Goal: Task Accomplishment & Management: Complete application form

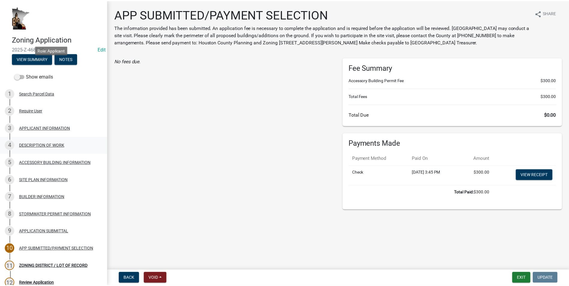
scroll to position [79, 0]
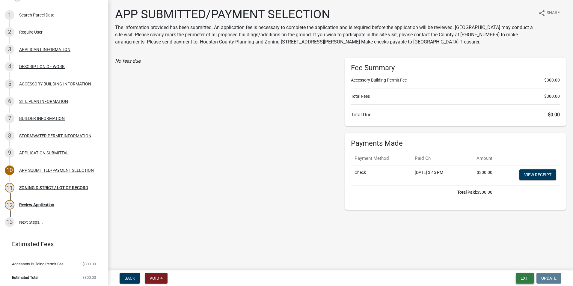
click at [522, 278] on button "Exit" at bounding box center [525, 278] width 18 height 11
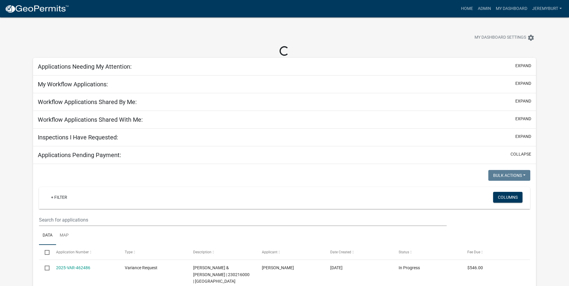
select select "1: 25"
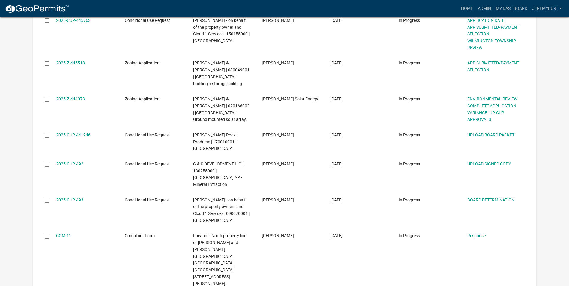
scroll to position [959, 0]
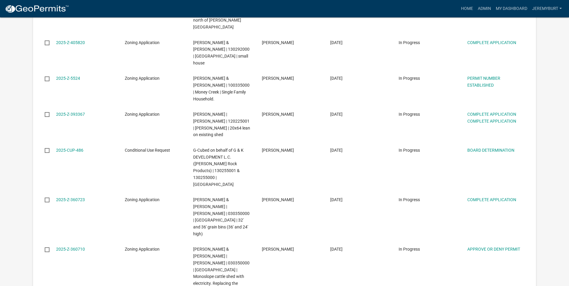
scroll to position [790, 0]
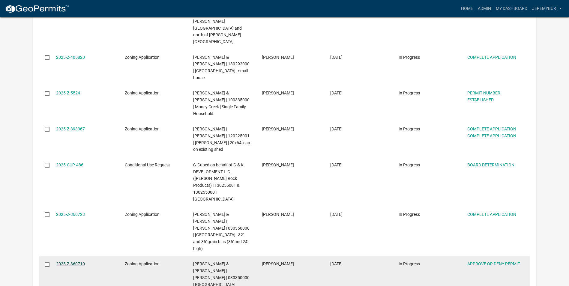
click at [78, 261] on link "2025-Z-360710" at bounding box center [70, 263] width 29 height 5
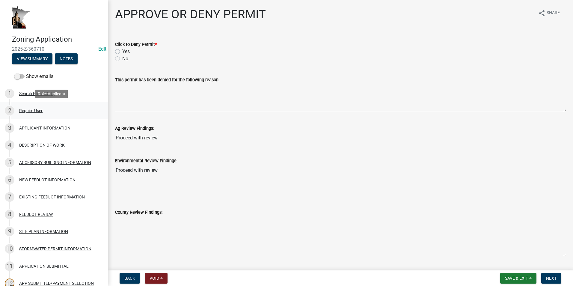
click at [33, 113] on div "2 Require User" at bounding box center [52, 111] width 94 height 10
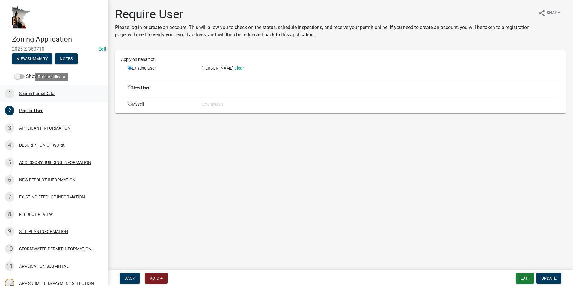
click at [29, 93] on div "Search Parcel Data" at bounding box center [36, 93] width 35 height 4
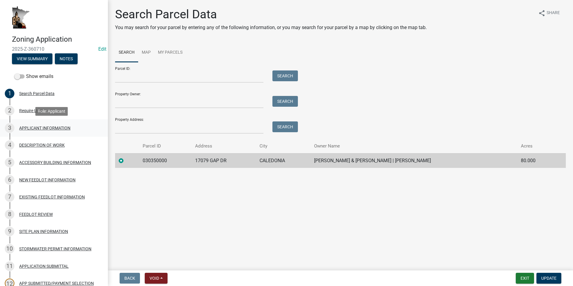
click at [33, 130] on div "APPLICANT INFORMATION" at bounding box center [44, 128] width 51 height 4
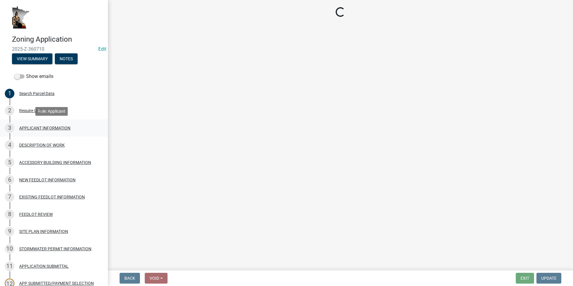
select select "3be5659b-6009-4b6d-bf31-975e417d46ce"
select select "d418ee59-edcf-45bb-b97d-869e37c126ed"
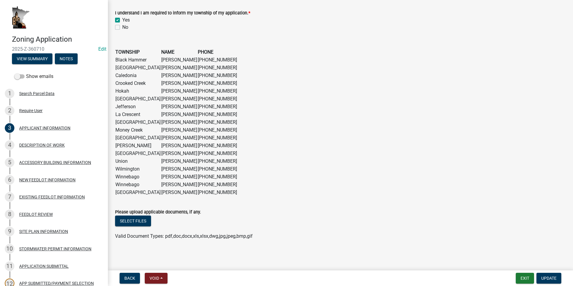
scroll to position [457, 0]
click at [28, 92] on div "Search Parcel Data" at bounding box center [36, 93] width 35 height 4
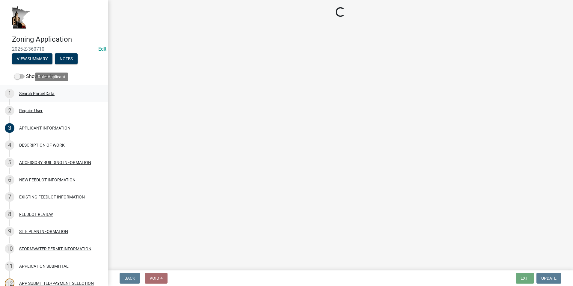
scroll to position [0, 0]
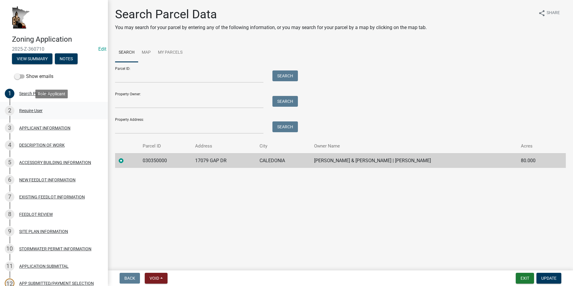
click at [29, 112] on div "Require User" at bounding box center [30, 111] width 23 height 4
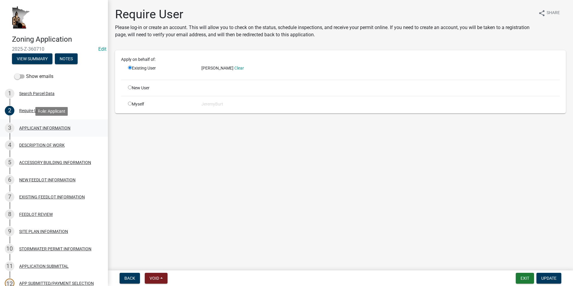
click at [32, 128] on div "APPLICANT INFORMATION" at bounding box center [44, 128] width 51 height 4
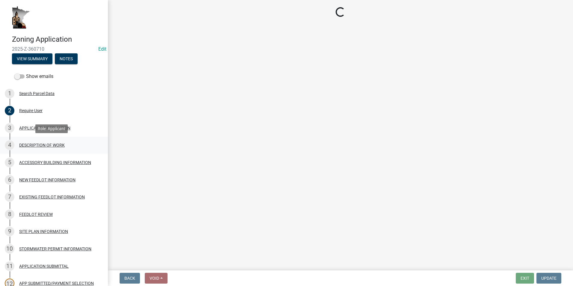
select select "3be5659b-6009-4b6d-bf31-975e417d46ce"
select select "d418ee59-edcf-45bb-b97d-869e37c126ed"
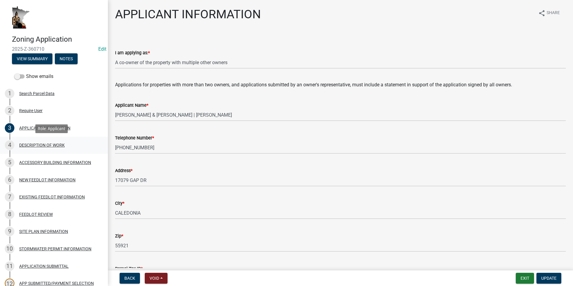
click at [32, 144] on div "DESCRIPTION OF WORK" at bounding box center [42, 145] width 46 height 4
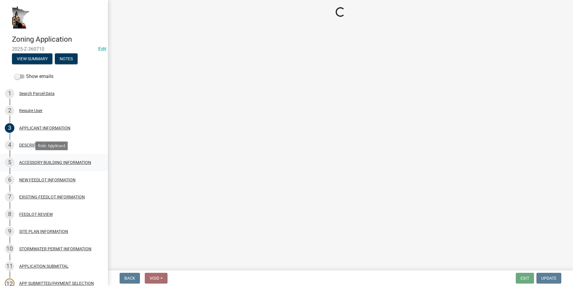
select select "8a50126a-ac8f-44d1-8890-2a914b053a60"
select select "6fa3780f-5db1-4692-8b38-e5e5a086efc1"
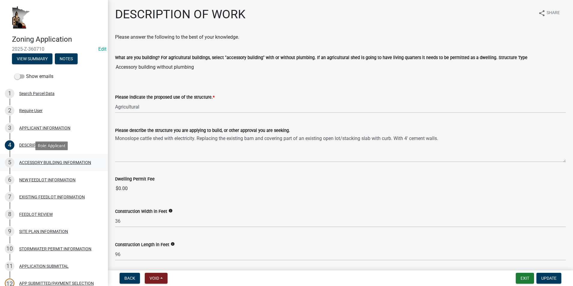
click at [36, 161] on div "ACCESSORY BUILDING INFORMATION" at bounding box center [55, 162] width 72 height 4
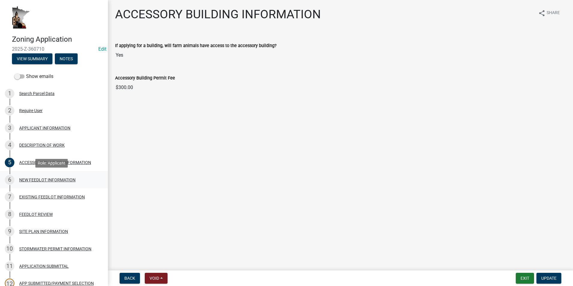
click at [35, 176] on div "6 NEW FEEDLOT INFORMATION" at bounding box center [52, 180] width 94 height 10
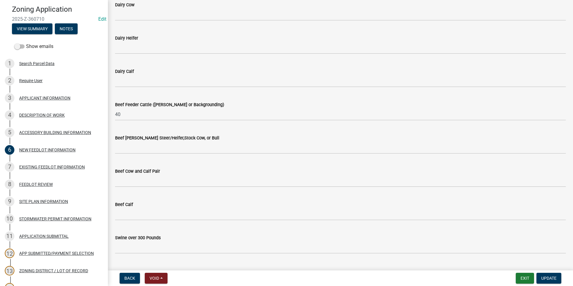
scroll to position [67, 0]
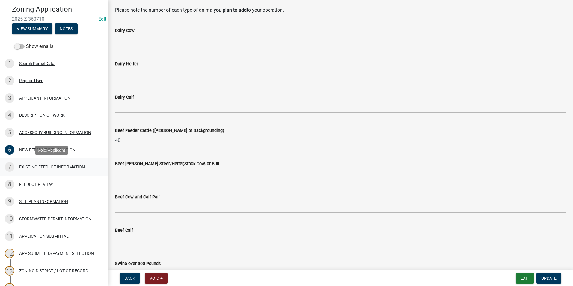
click at [41, 165] on div "EXISTING FEEDLOT INFORMATION" at bounding box center [52, 167] width 66 height 4
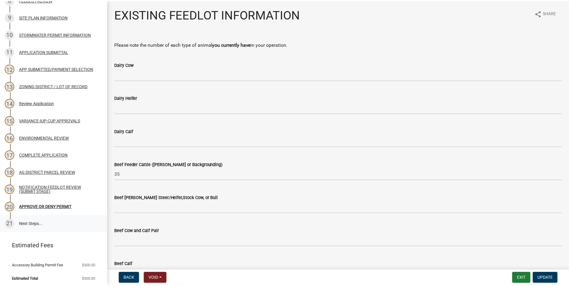
scroll to position [217, 0]
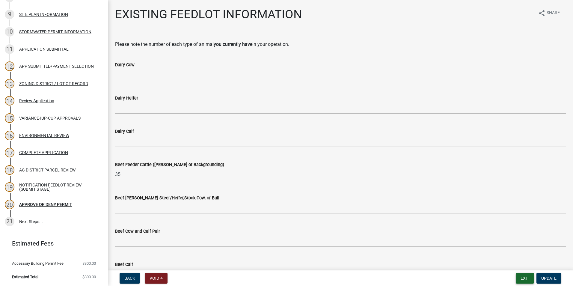
click at [525, 275] on button "Exit" at bounding box center [525, 278] width 18 height 11
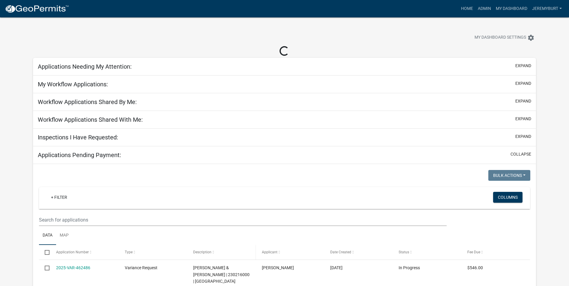
select select "1: 25"
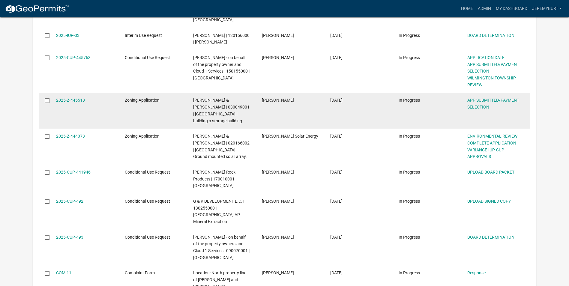
scroll to position [929, 0]
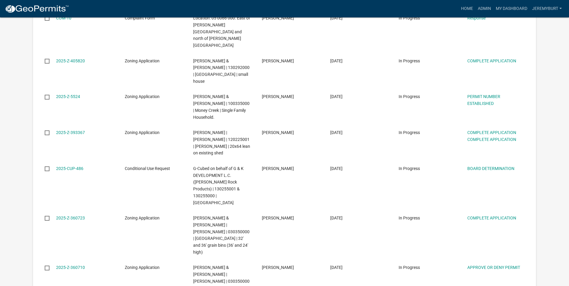
scroll to position [783, 0]
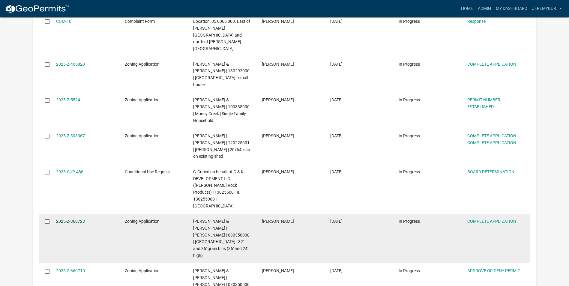
click at [64, 219] on link "2025-Z-360723" at bounding box center [70, 221] width 29 height 5
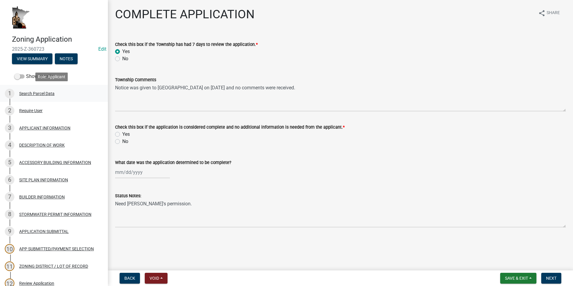
click at [41, 94] on div "Search Parcel Data" at bounding box center [36, 93] width 35 height 4
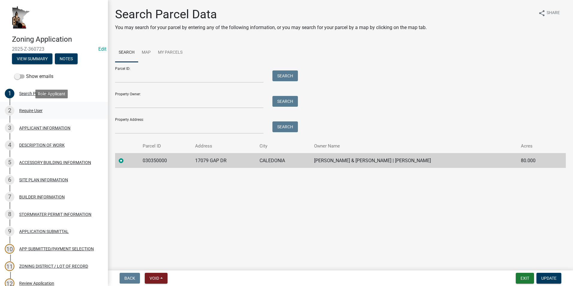
click at [34, 110] on div "Require User" at bounding box center [30, 111] width 23 height 4
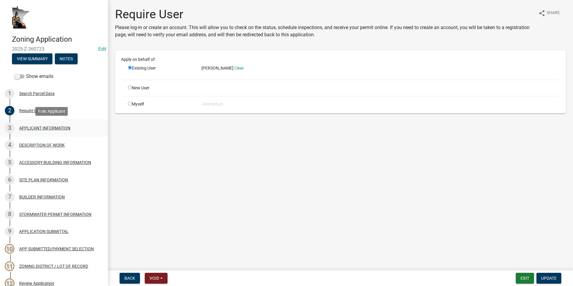
click at [37, 127] on div "APPLICANT INFORMATION" at bounding box center [44, 128] width 51 height 4
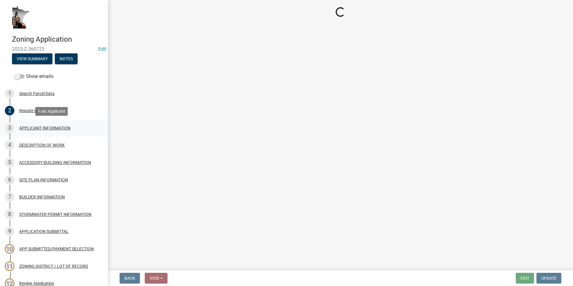
select select "3be5659b-6009-4b6d-bf31-975e417d46ce"
select select "d418ee59-edcf-45bb-b97d-869e37c126ed"
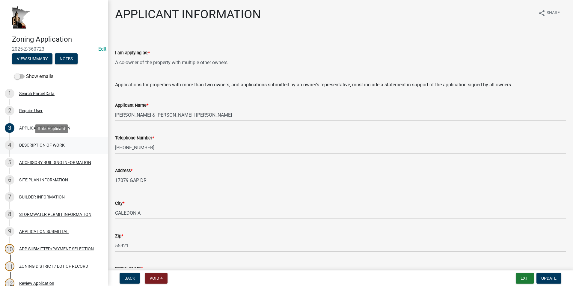
click at [38, 146] on div "DESCRIPTION OF WORK" at bounding box center [42, 145] width 46 height 4
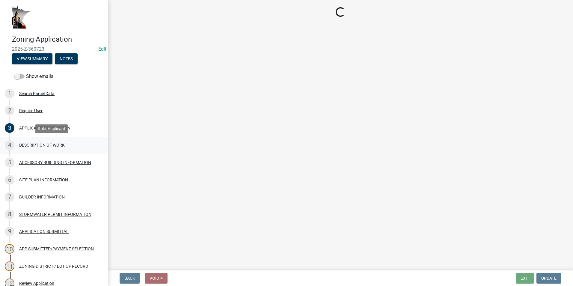
select select "8a50126a-ac8f-44d1-8890-2a914b053a60"
select select "e929572a-d3c1-4656-a5cb-745867c8f3e2"
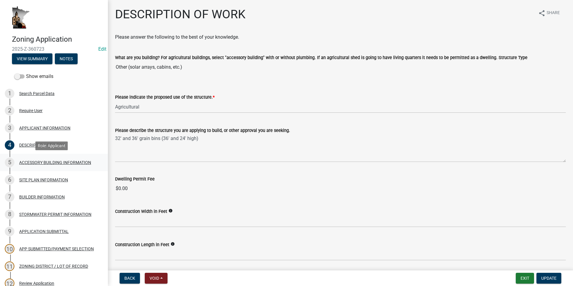
click at [40, 163] on div "ACCESSORY BUILDING INFORMATION" at bounding box center [55, 162] width 72 height 4
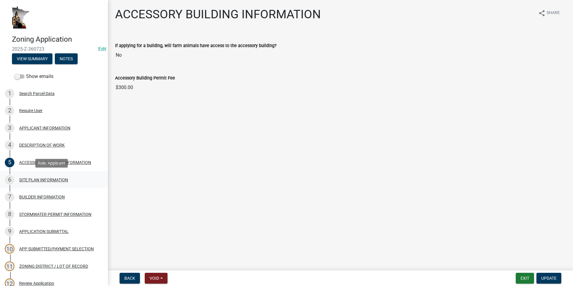
click at [44, 179] on div "SITE PLAN INFORMATION" at bounding box center [43, 180] width 49 height 4
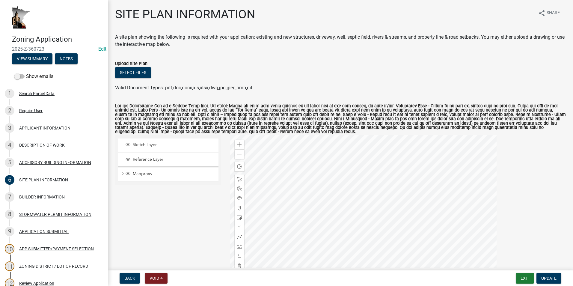
click at [285, 203] on div at bounding box center [363, 210] width 267 height 150
click at [300, 231] on div at bounding box center [363, 210] width 267 height 150
click at [46, 197] on div "BUILDER INFORMATION" at bounding box center [42, 197] width 46 height 4
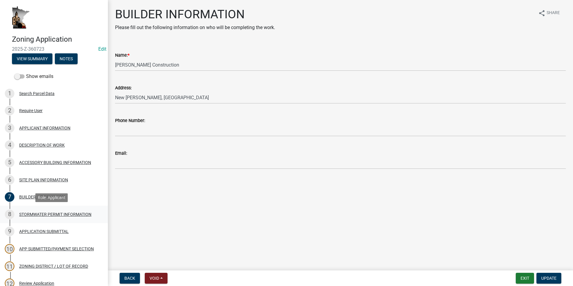
click at [50, 213] on div "STORMWATER PERMIT INFORMATION" at bounding box center [55, 214] width 72 height 4
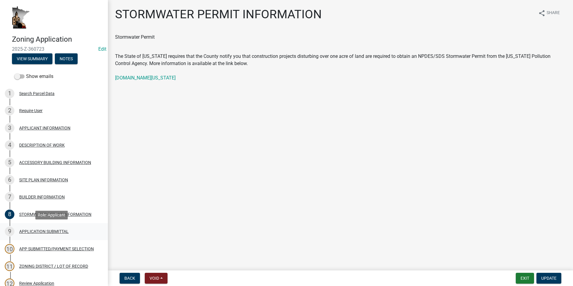
click at [37, 231] on div "APPLICATION SUBMITTAL" at bounding box center [43, 231] width 49 height 4
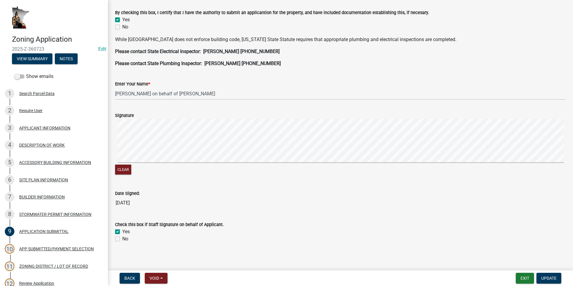
scroll to position [157, 0]
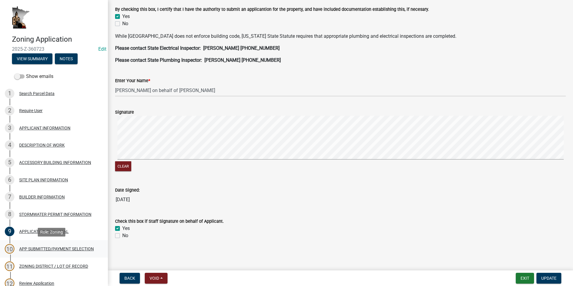
click at [42, 248] on div "APP SUBMITTED/PAYMENT SELECTION" at bounding box center [56, 249] width 75 height 4
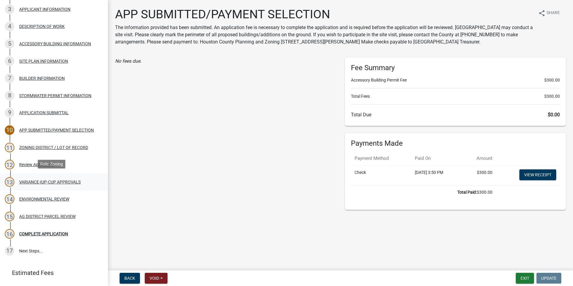
scroll to position [120, 0]
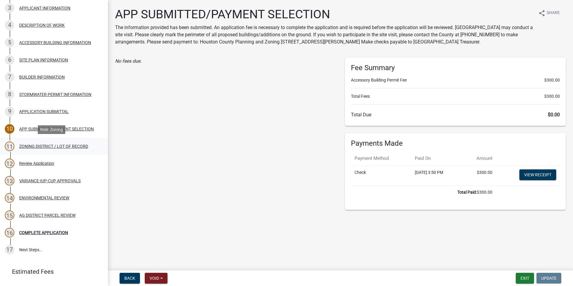
click at [27, 148] on div "ZONING DISTRICT / LOT OF RECORD" at bounding box center [53, 146] width 69 height 4
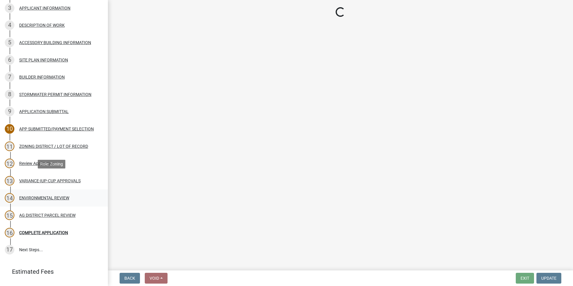
select select "4e40cecd-d56d-4d3a-a779-2c11c403f329"
select select "8fe8ed3e-c0e1-408b-96fc-f68303b4ae81"
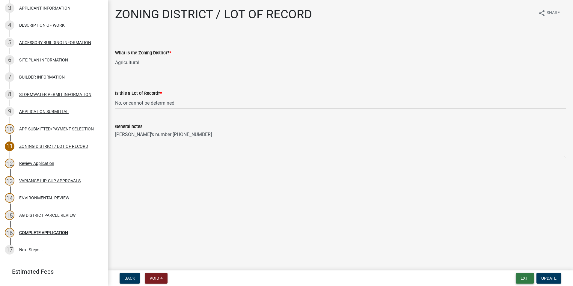
click at [524, 276] on button "Exit" at bounding box center [525, 278] width 18 height 11
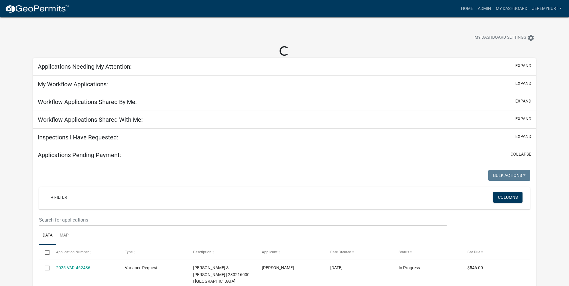
select select "1: 25"
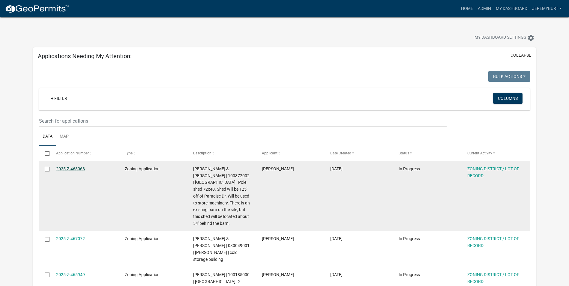
click at [72, 168] on link "2025-Z-468068" at bounding box center [70, 168] width 29 height 5
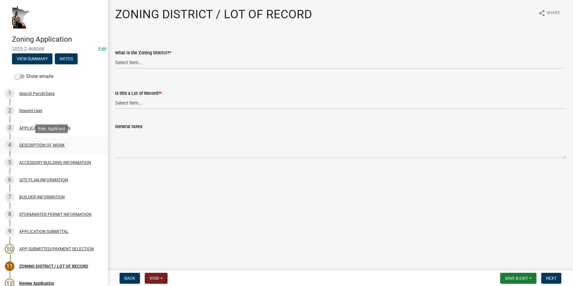
click at [31, 143] on div "DESCRIPTION OF WORK" at bounding box center [42, 145] width 46 height 4
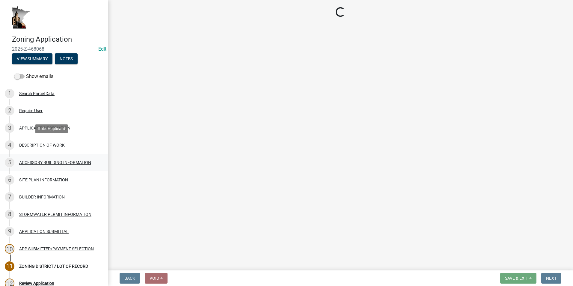
select select "8a50126a-ac8f-44d1-8890-2a914b053a60"
select select "b77d4c88-b606-4875-889f-ef493ebc67f8"
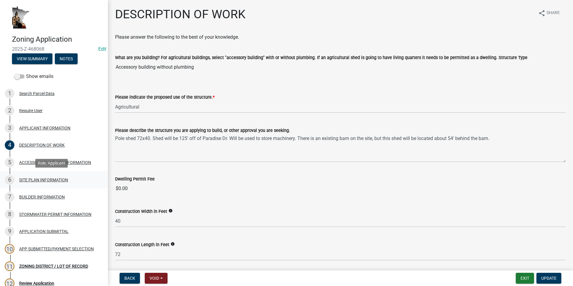
click at [44, 179] on div "SITE PLAN INFORMATION" at bounding box center [43, 180] width 49 height 4
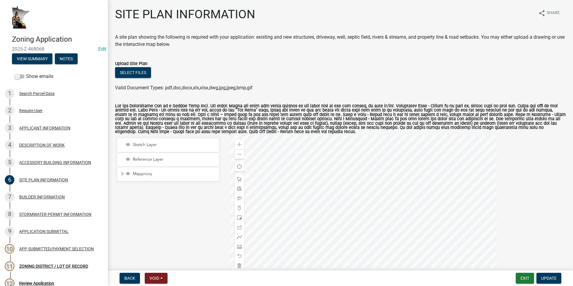
click at [347, 204] on div at bounding box center [363, 210] width 267 height 150
click at [351, 254] on div at bounding box center [363, 210] width 267 height 150
click at [49, 195] on div "BUILDER INFORMATION" at bounding box center [42, 197] width 46 height 4
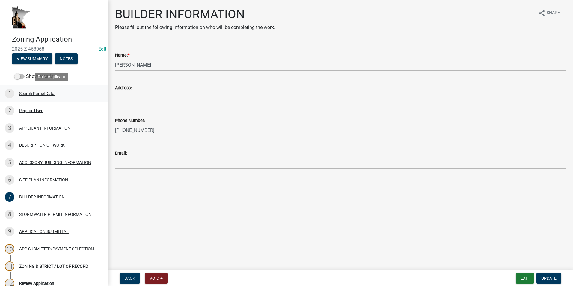
click at [25, 94] on div "Search Parcel Data" at bounding box center [36, 93] width 35 height 4
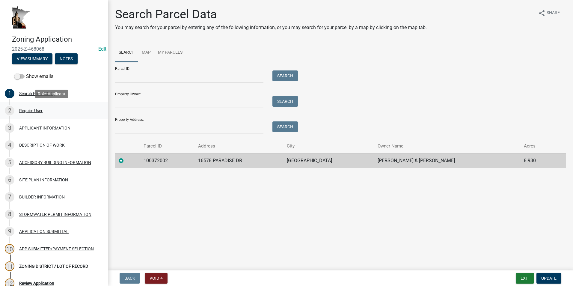
click at [31, 110] on div "Require User" at bounding box center [30, 111] width 23 height 4
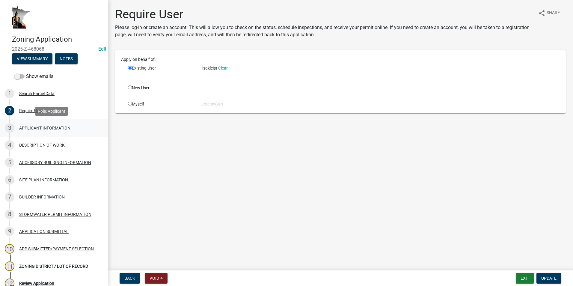
click at [34, 127] on div "APPLICANT INFORMATION" at bounding box center [44, 128] width 51 height 4
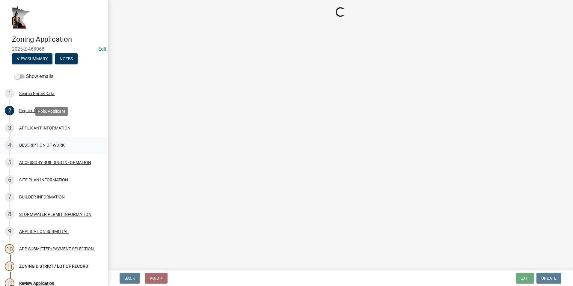
select select "884de254-84a4-4256-8abe-0e7e5fcf6e66"
select select "d14d1f4c-a28c-4eb0-8a73-cde11adbe8d4"
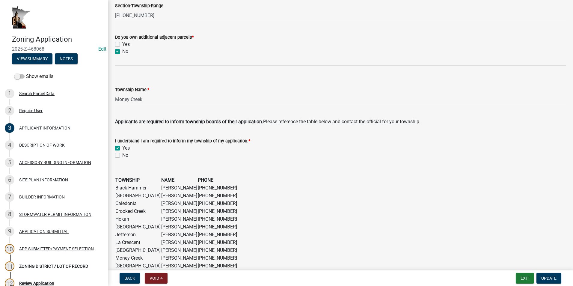
scroll to position [330, 0]
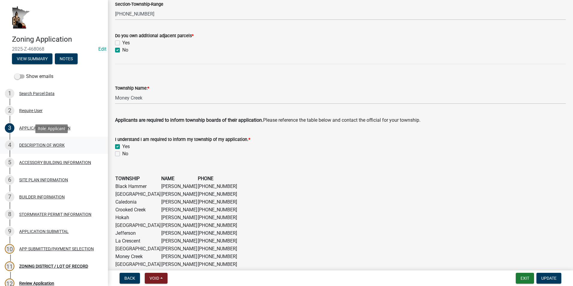
click at [58, 144] on div "DESCRIPTION OF WORK" at bounding box center [42, 145] width 46 height 4
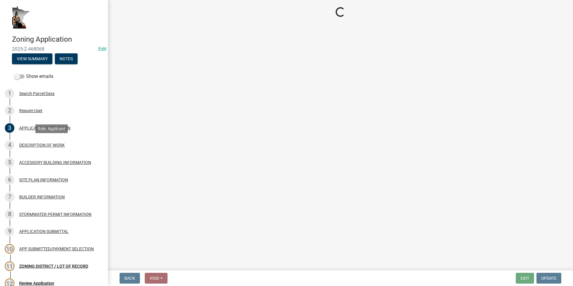
scroll to position [0, 0]
select select "8a50126a-ac8f-44d1-8890-2a914b053a60"
select select "b77d4c88-b606-4875-889f-ef493ebc67f8"
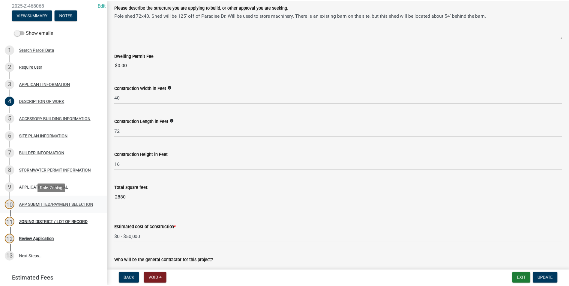
scroll to position [30, 0]
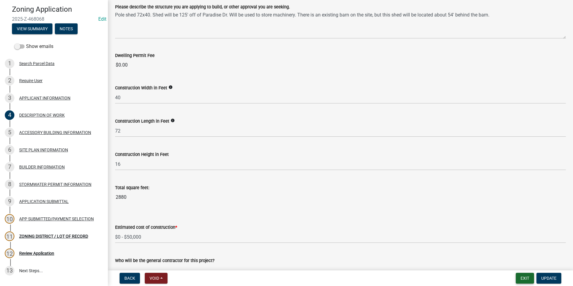
click at [520, 275] on button "Exit" at bounding box center [525, 278] width 18 height 11
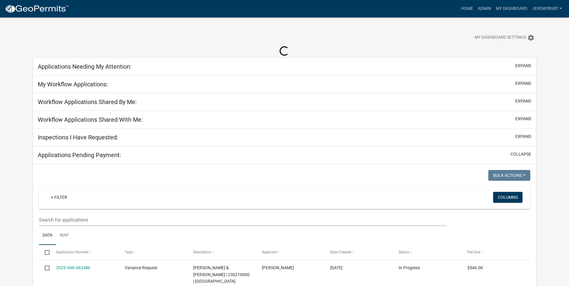
select select "1: 25"
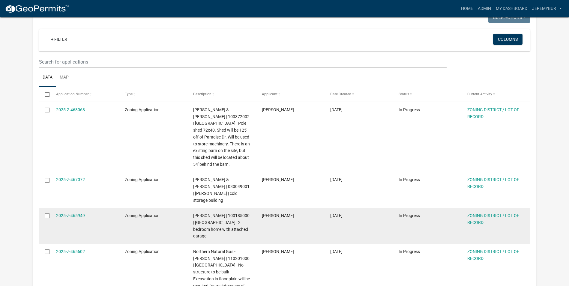
scroll to position [60, 0]
click at [77, 212] on link "2025-Z-465949" at bounding box center [70, 214] width 29 height 5
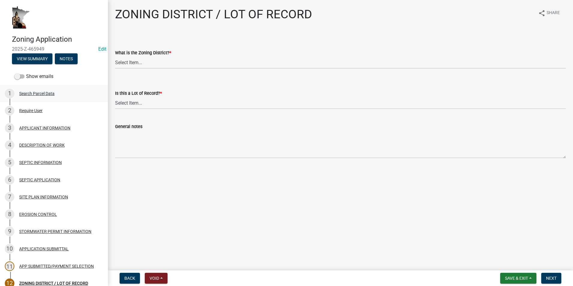
click at [33, 92] on div "Search Parcel Data" at bounding box center [36, 93] width 35 height 4
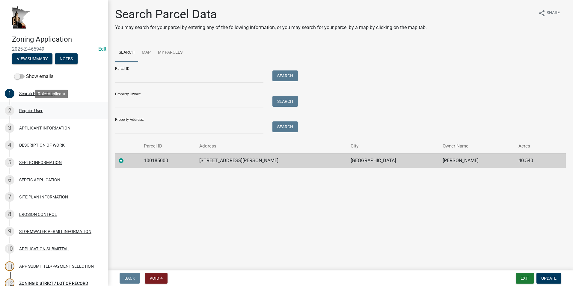
click at [37, 110] on div "Require User" at bounding box center [30, 111] width 23 height 4
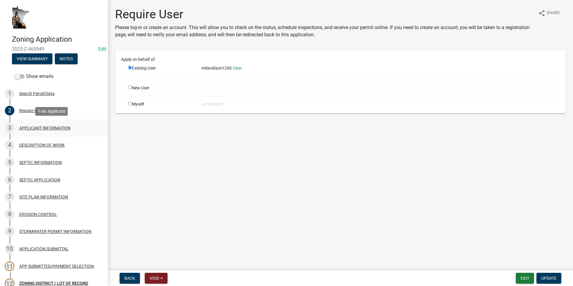
click at [31, 126] on div "APPLICANT INFORMATION" at bounding box center [44, 128] width 51 height 4
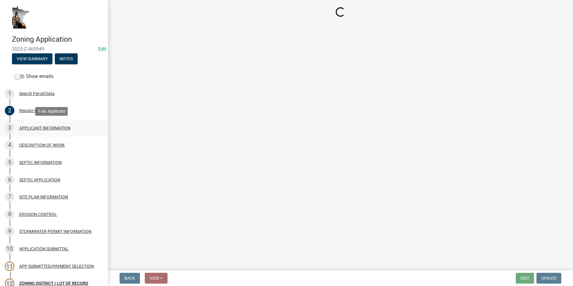
select select "884de254-84a4-4256-8abe-0e7e5fcf6e66"
select select "d14d1f4c-a28c-4eb0-8a73-cde11adbe8d4"
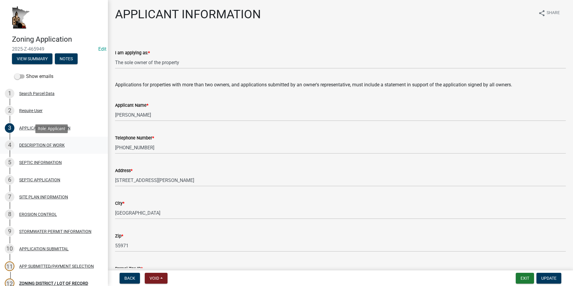
click at [35, 144] on div "DESCRIPTION OF WORK" at bounding box center [42, 145] width 46 height 4
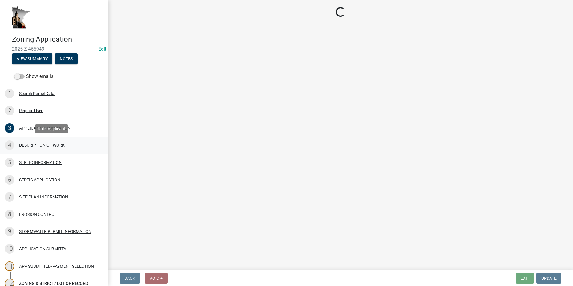
select select "ee49324e-6bbc-48fe-982e-4c2d7e8c1c0f"
select select "6fa3780f-5db1-4692-8b38-e5e5a086efc1"
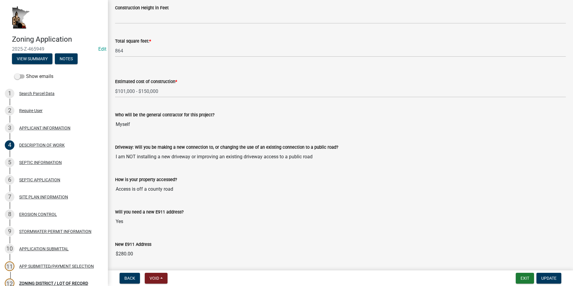
scroll to position [270, 0]
click at [48, 163] on div "SEPTIC INFORMATION" at bounding box center [40, 162] width 43 height 4
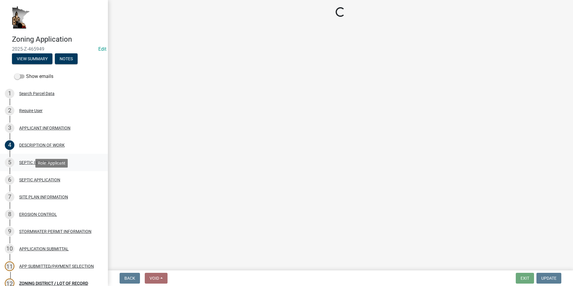
select select "b2ae70e6-0deb-4dcf-a9d8-159d35a2da6b"
select select "393a6e79-731c-4c45-8900-76e5bd3bc101"
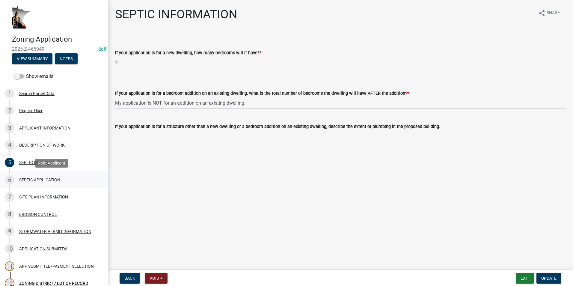
click at [33, 178] on div "SEPTIC APPLICATION" at bounding box center [39, 180] width 41 height 4
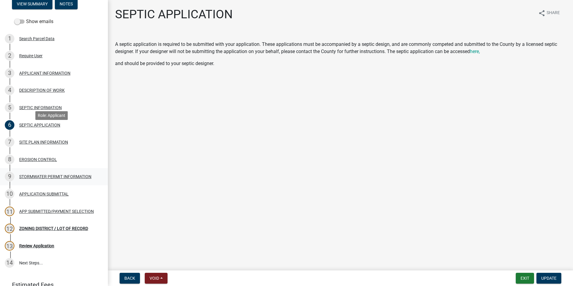
scroll to position [60, 0]
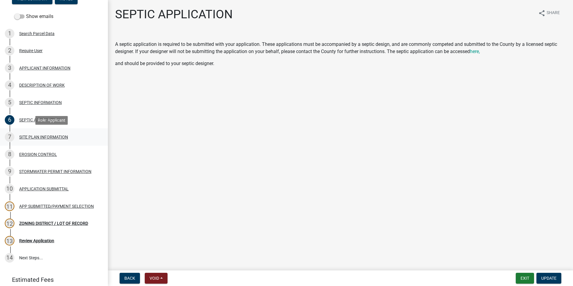
click at [41, 135] on div "SITE PLAN INFORMATION" at bounding box center [43, 137] width 49 height 4
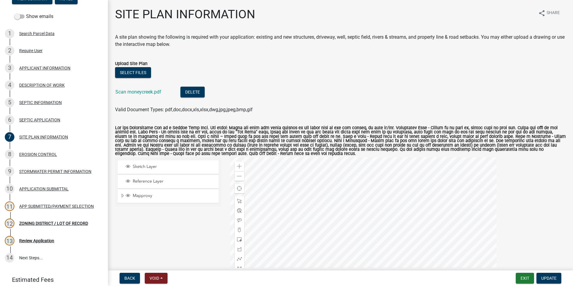
click at [290, 198] on div at bounding box center [363, 232] width 267 height 150
click at [282, 241] on div at bounding box center [363, 232] width 267 height 150
click at [313, 199] on div at bounding box center [363, 232] width 267 height 150
click at [315, 204] on div at bounding box center [363, 232] width 267 height 150
click at [329, 203] on div at bounding box center [363, 232] width 267 height 150
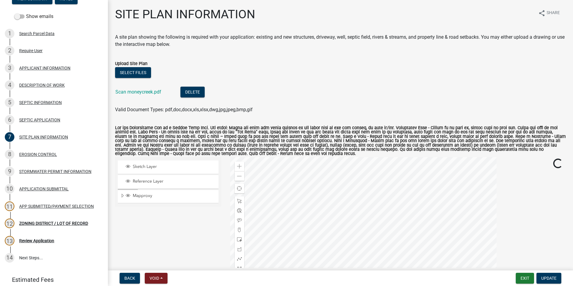
click at [331, 220] on div at bounding box center [363, 232] width 267 height 150
click at [330, 224] on div at bounding box center [363, 232] width 267 height 150
click at [319, 228] on div at bounding box center [363, 232] width 267 height 150
click at [318, 228] on div at bounding box center [363, 232] width 267 height 150
click at [314, 264] on div at bounding box center [363, 232] width 267 height 150
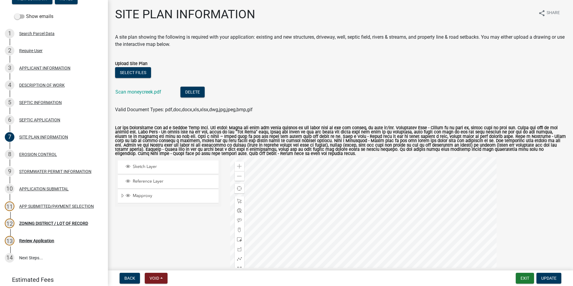
click at [334, 215] on div at bounding box center [363, 232] width 267 height 150
click at [339, 184] on div at bounding box center [363, 232] width 267 height 150
click at [351, 198] on div at bounding box center [363, 232] width 267 height 150
click at [383, 244] on div at bounding box center [363, 232] width 267 height 150
click at [360, 228] on div at bounding box center [363, 232] width 267 height 150
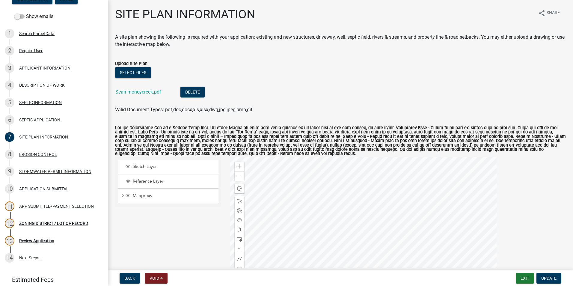
click at [317, 217] on div at bounding box center [363, 232] width 267 height 150
click at [313, 256] on div at bounding box center [363, 232] width 267 height 150
click at [329, 249] on div at bounding box center [363, 232] width 267 height 150
click at [358, 254] on div at bounding box center [363, 232] width 267 height 150
click at [314, 243] on div at bounding box center [363, 232] width 267 height 150
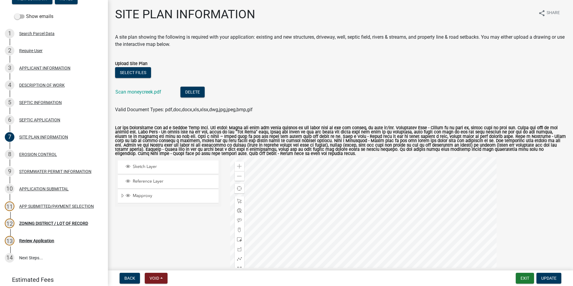
click at [326, 207] on div at bounding box center [363, 232] width 267 height 150
click at [333, 238] on div at bounding box center [363, 232] width 267 height 150
click at [358, 261] on div at bounding box center [363, 232] width 267 height 150
click at [353, 256] on div at bounding box center [363, 232] width 267 height 150
click at [355, 248] on div at bounding box center [363, 232] width 267 height 150
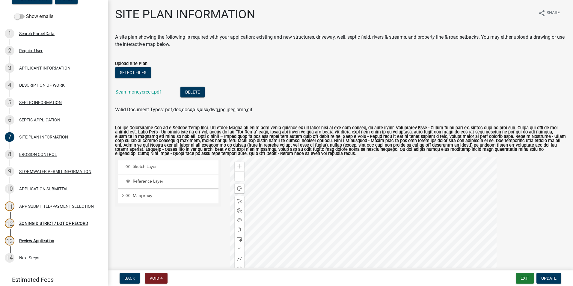
click at [354, 221] on div at bounding box center [363, 232] width 267 height 150
click at [314, 242] on div at bounding box center [363, 232] width 267 height 150
click at [311, 254] on div at bounding box center [363, 232] width 267 height 150
click at [305, 266] on div at bounding box center [363, 232] width 267 height 150
click at [321, 271] on div at bounding box center [363, 232] width 267 height 150
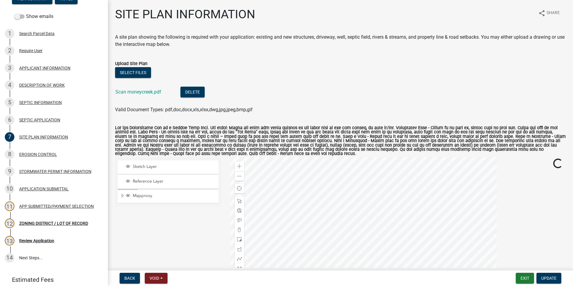
click at [312, 251] on div at bounding box center [363, 232] width 267 height 150
click at [334, 232] on div at bounding box center [363, 232] width 267 height 150
click at [335, 216] on div at bounding box center [363, 232] width 267 height 150
click at [361, 202] on div at bounding box center [363, 232] width 267 height 150
click at [362, 195] on div at bounding box center [363, 232] width 267 height 150
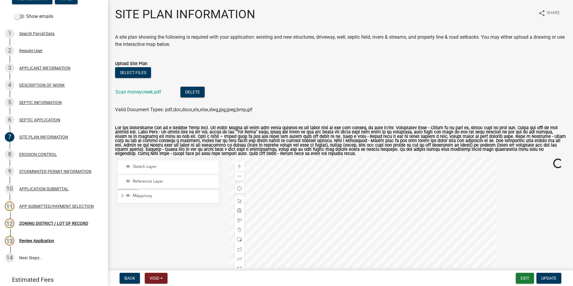
click at [366, 202] on div at bounding box center [363, 232] width 267 height 150
click at [378, 264] on div at bounding box center [363, 232] width 267 height 150
click at [339, 248] on div at bounding box center [363, 232] width 267 height 150
